Goal: Information Seeking & Learning: Learn about a topic

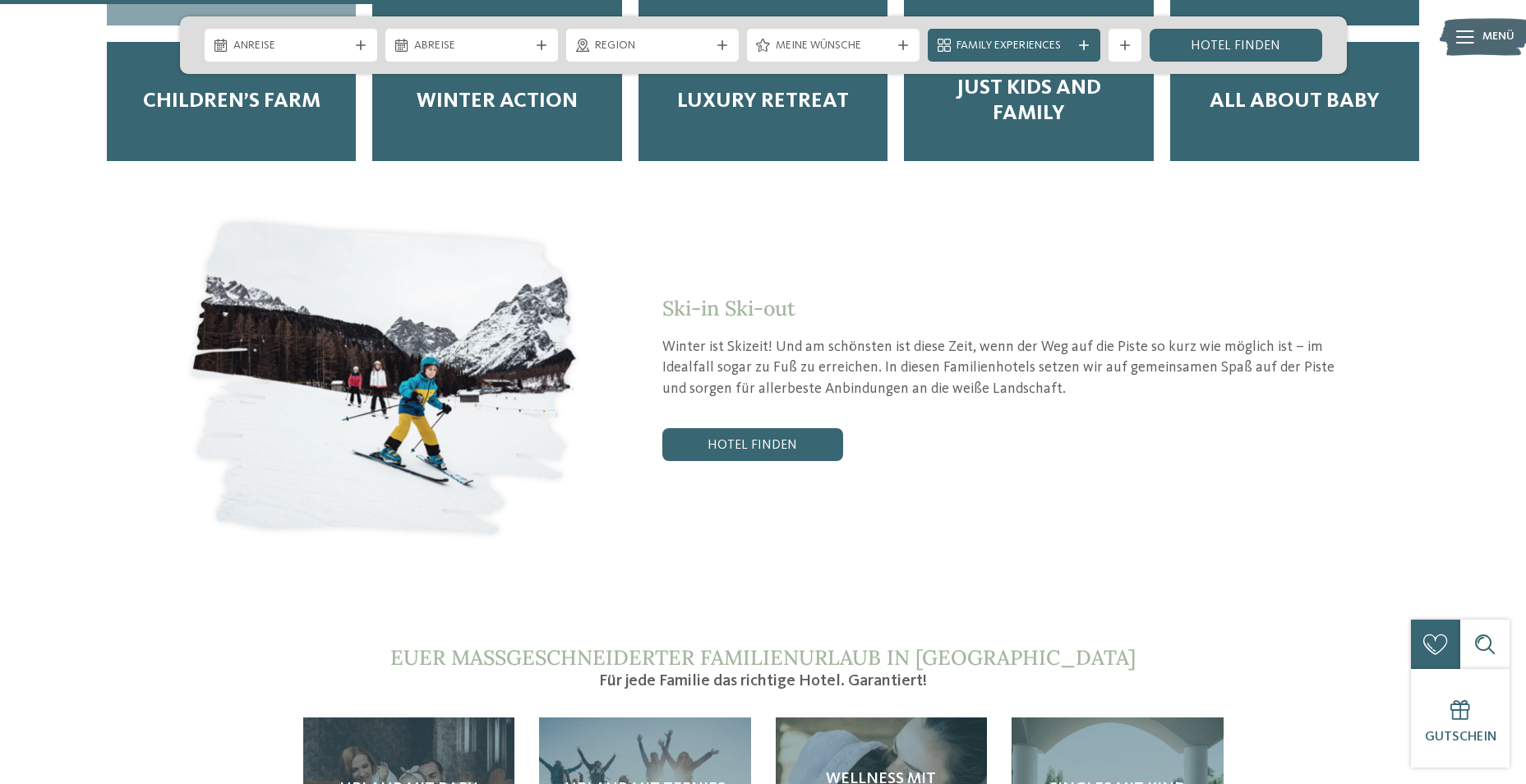
scroll to position [3615, 0]
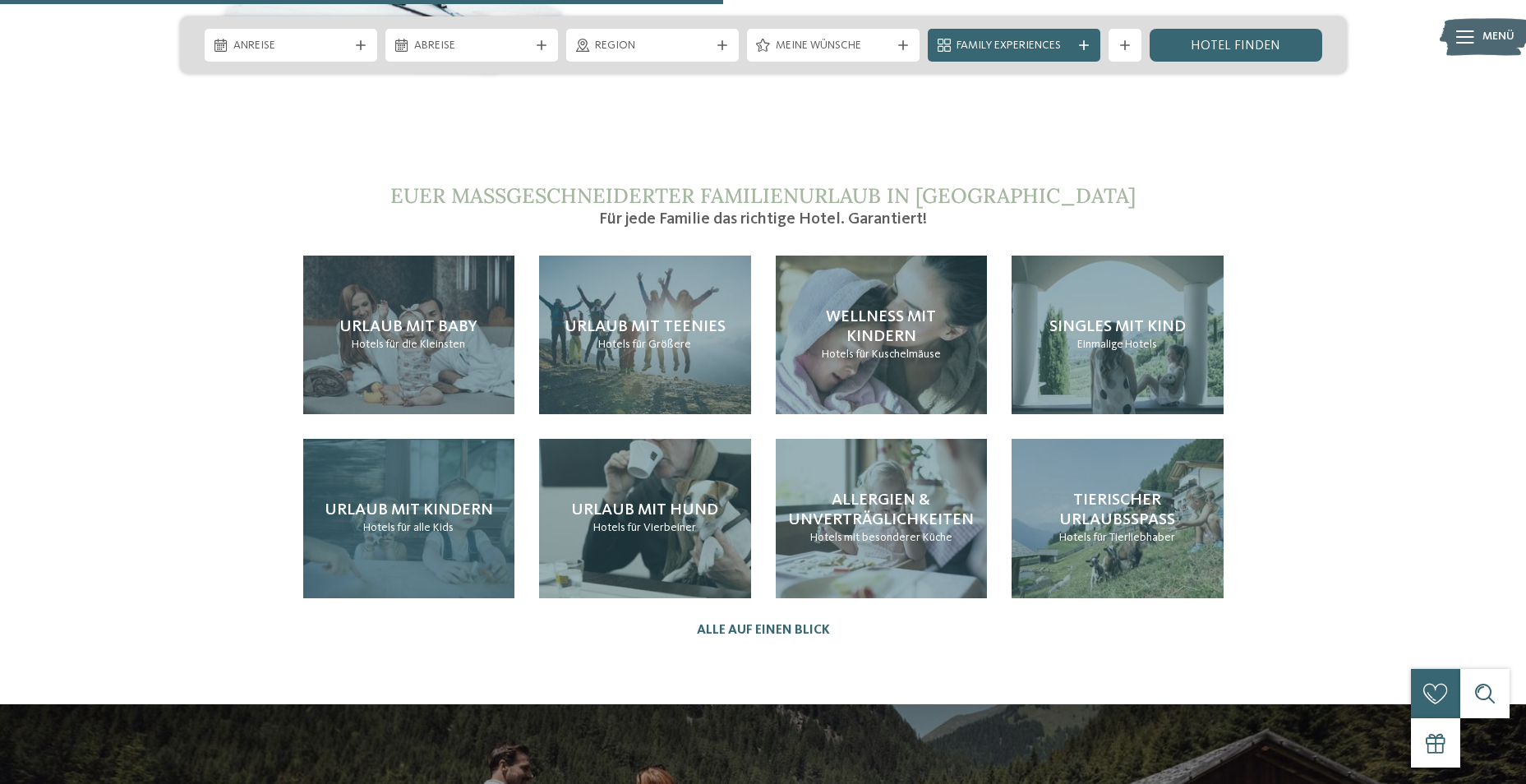
click at [409, 493] on div "Urlaub mit Kindern Hotels für alle Kids" at bounding box center [409, 518] width 212 height 159
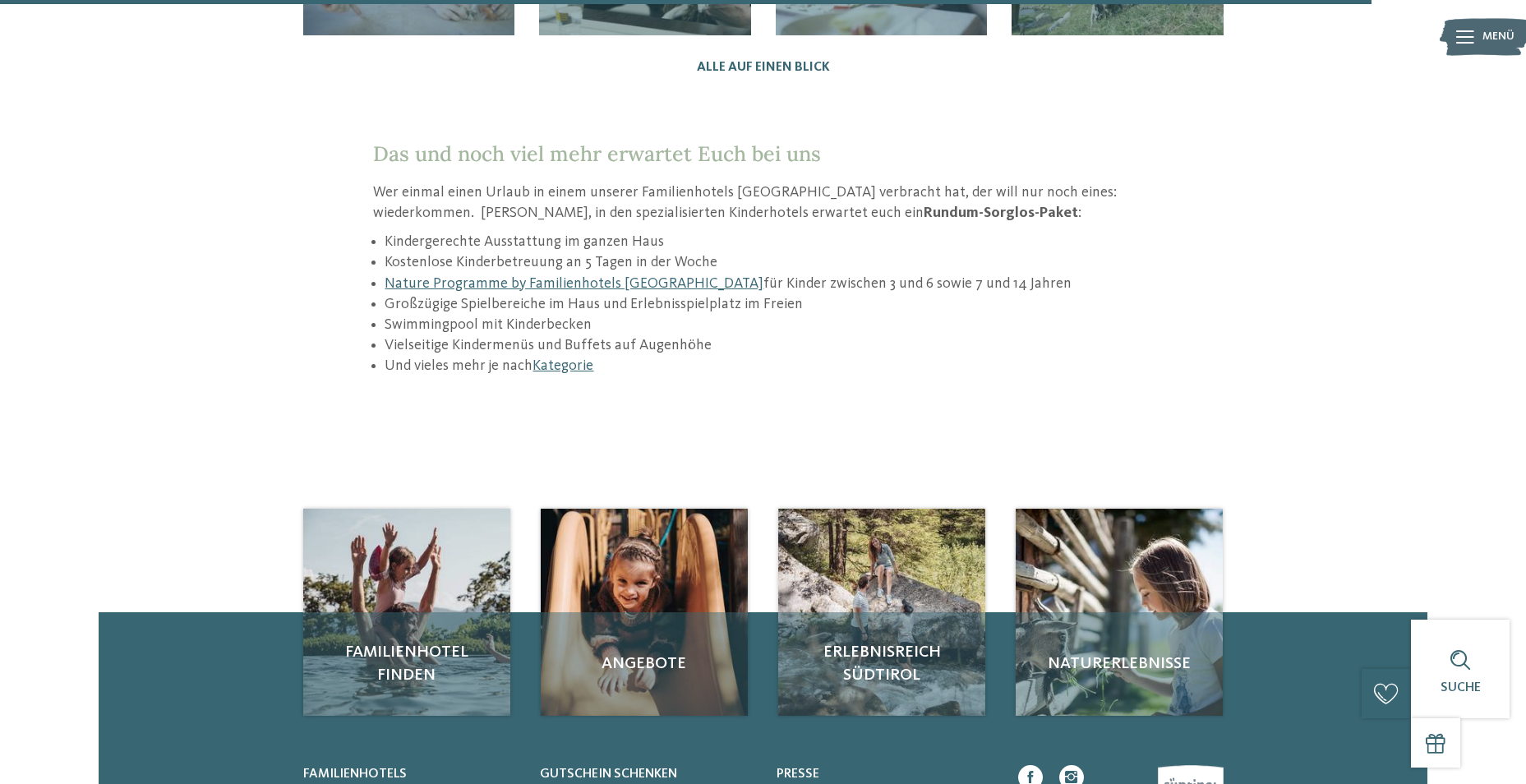
scroll to position [2687, 0]
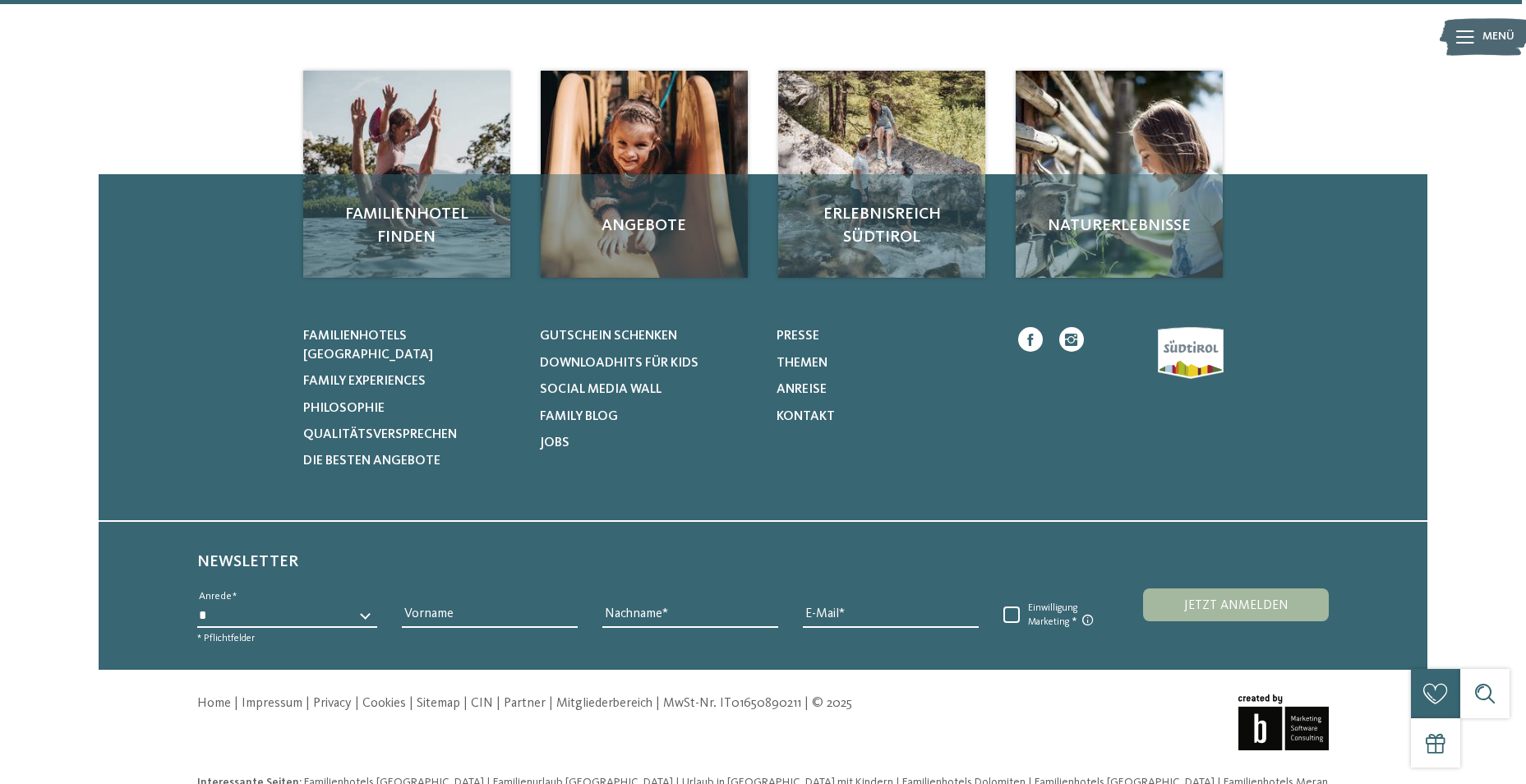
scroll to position [1394, 0]
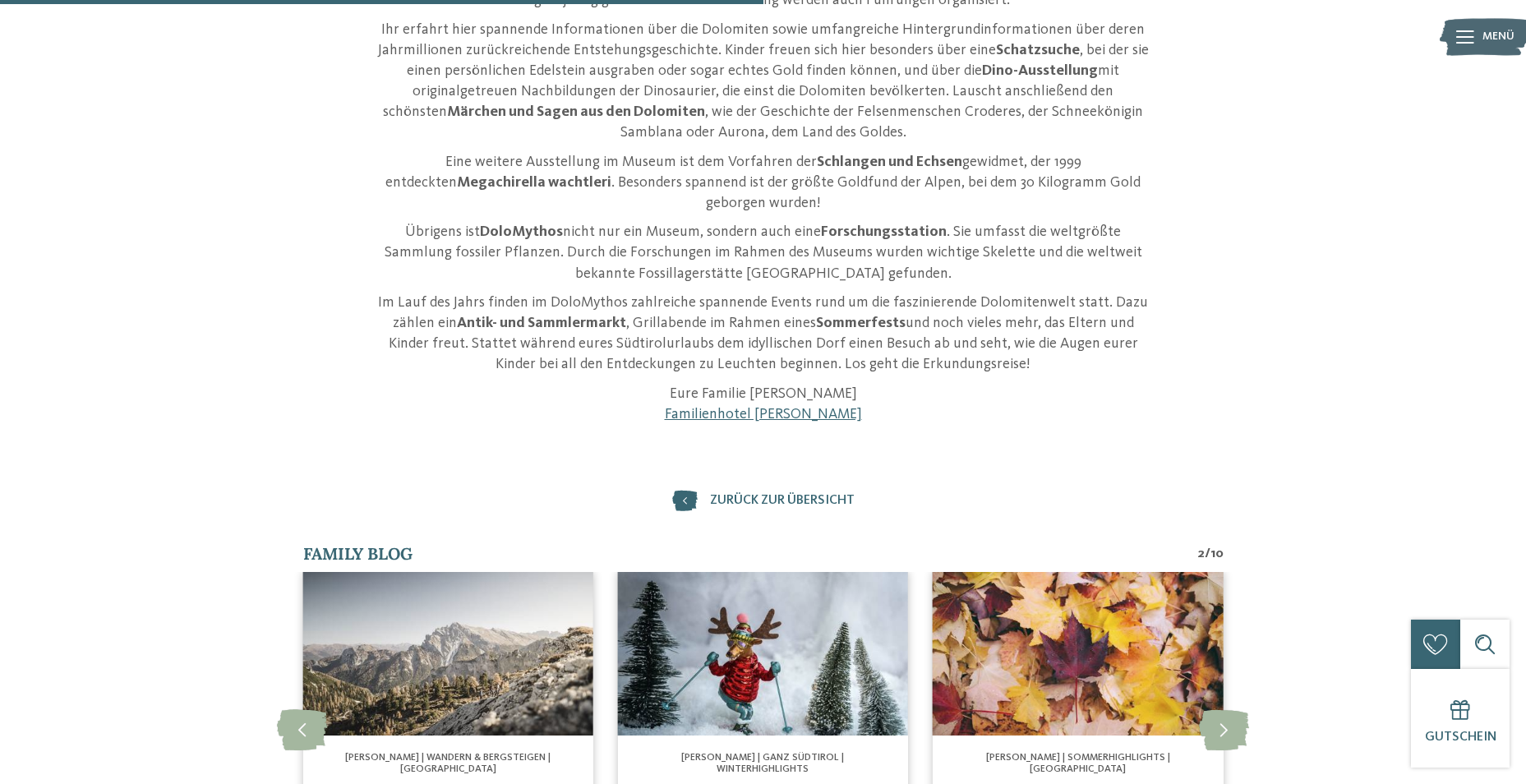
scroll to position [822, 0]
